Goal: Find specific page/section: Find specific page/section

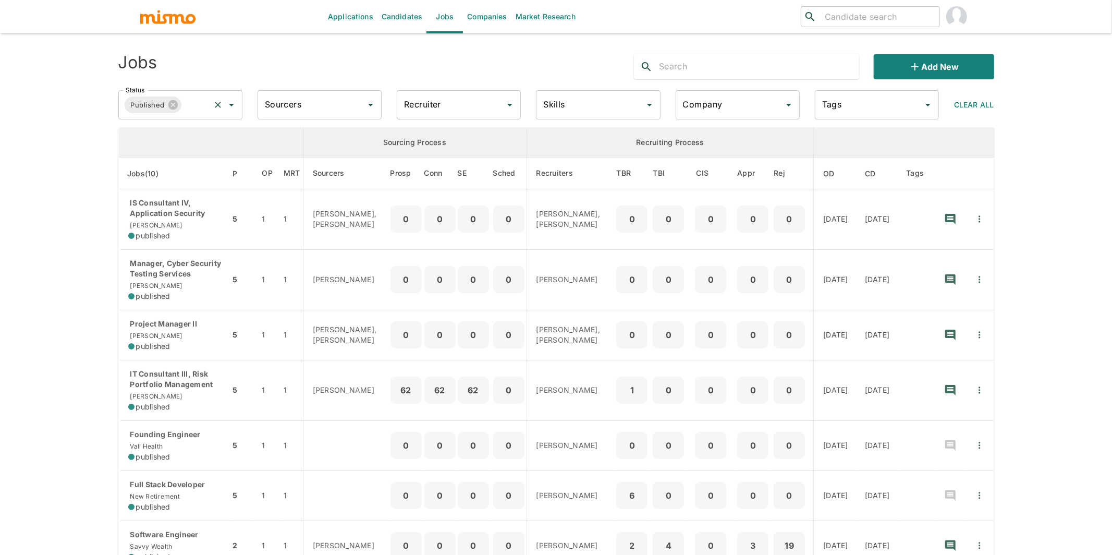
click at [202, 109] on input "Status" at bounding box center [195, 105] width 25 height 20
click at [162, 131] on li "Public" at bounding box center [180, 134] width 124 height 21
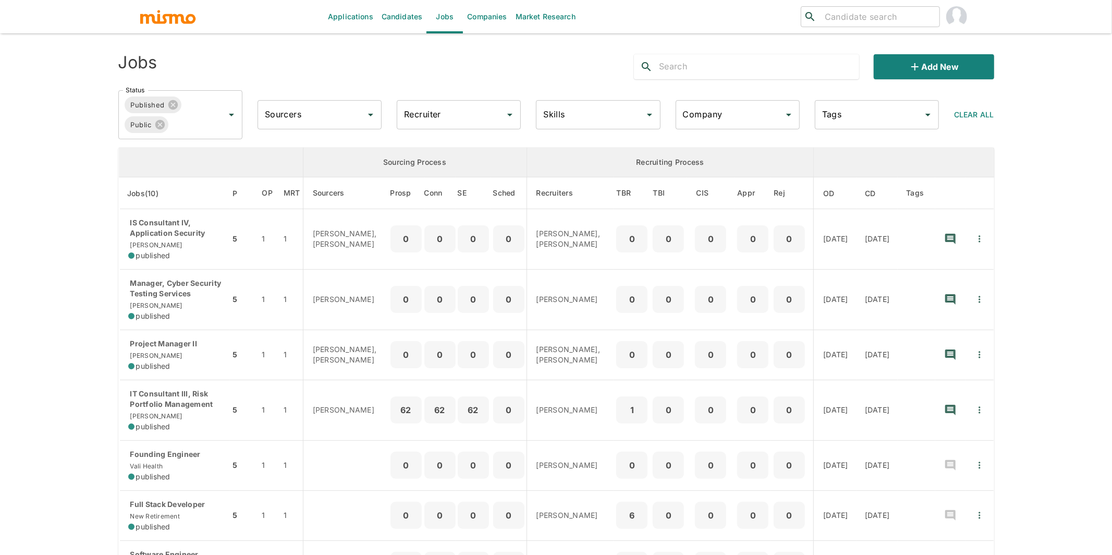
click at [459, 111] on input "Recruiter" at bounding box center [450, 115] width 99 height 20
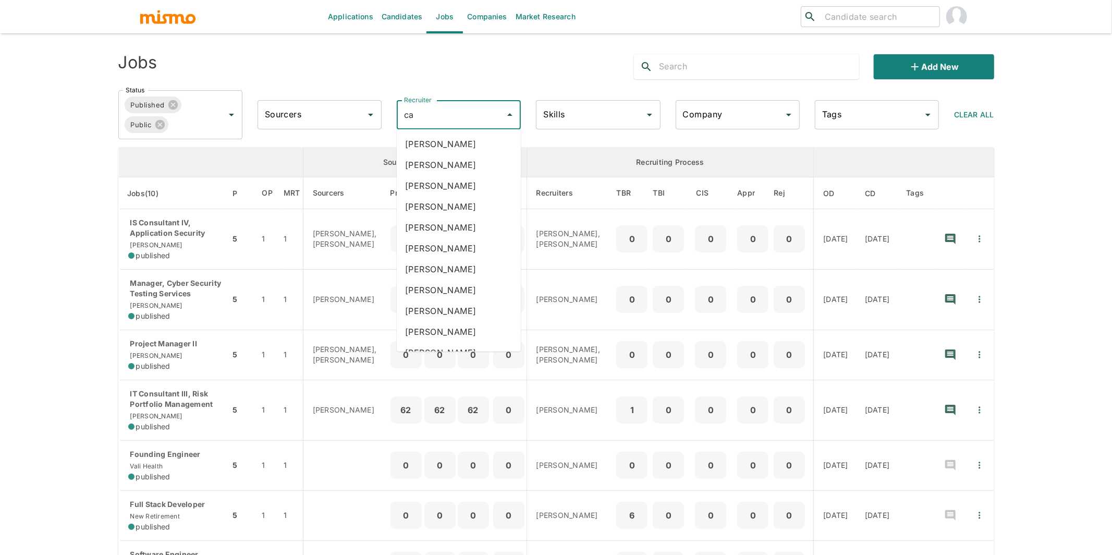
type input "car"
click at [452, 198] on li "[PERSON_NAME]" at bounding box center [459, 206] width 124 height 21
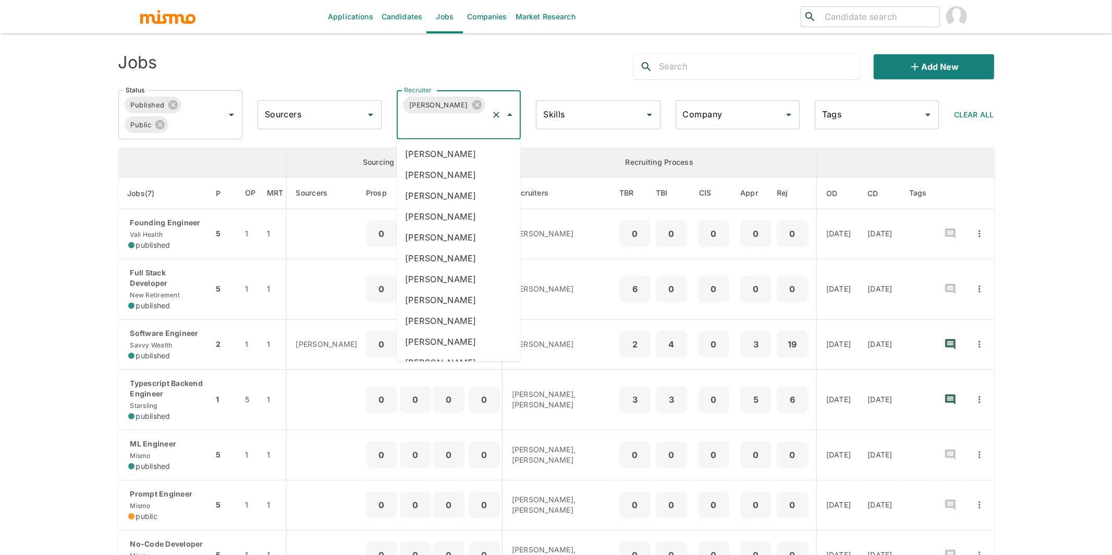
click at [467, 127] on input "Recruiter" at bounding box center [443, 125] width 85 height 20
type input "luj"
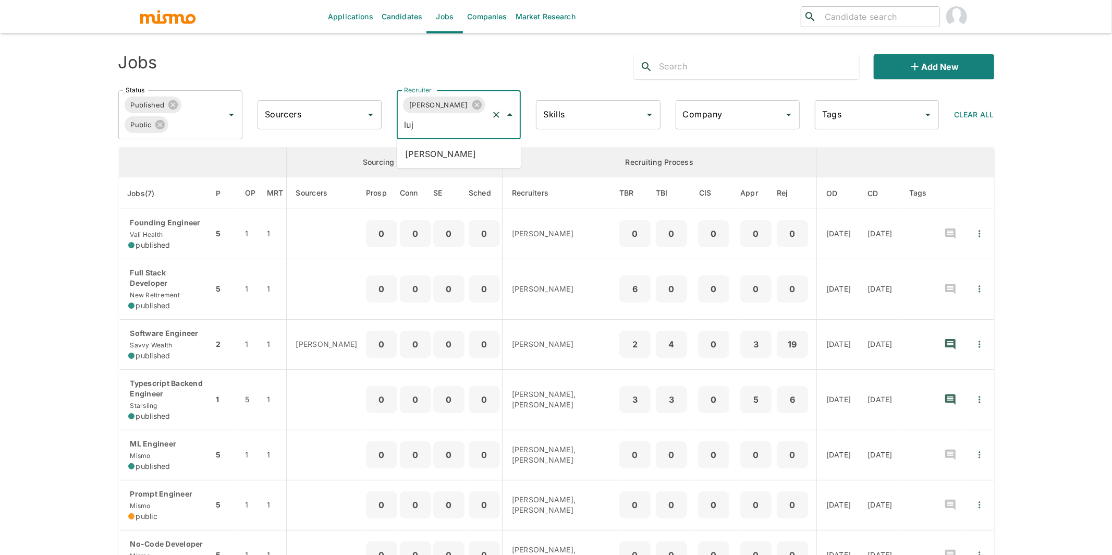
click at [449, 152] on li "[PERSON_NAME]" at bounding box center [459, 153] width 124 height 21
